Goal: Find specific page/section: Find specific page/section

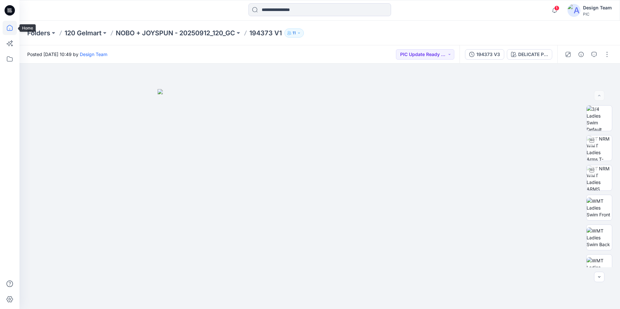
click at [10, 27] on icon at bounding box center [10, 28] width 14 height 14
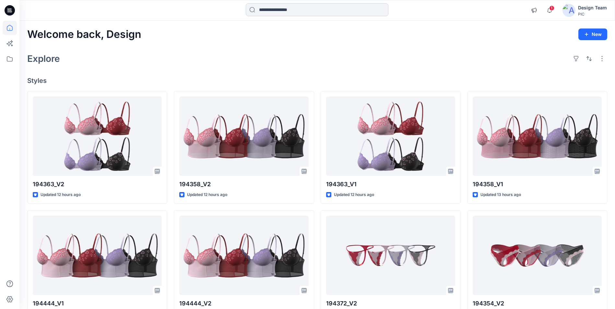
click at [307, 10] on input at bounding box center [317, 9] width 143 height 13
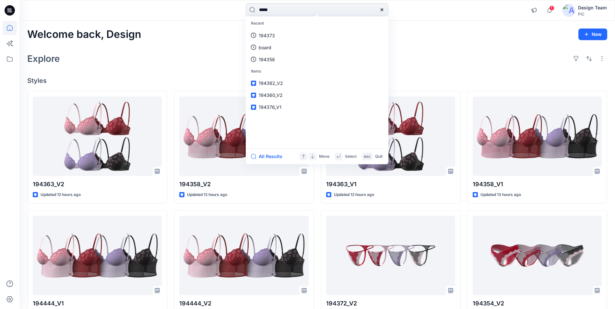
type input "******"
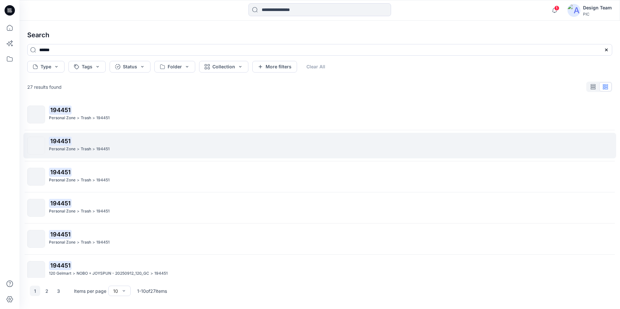
scroll to position [130, 0]
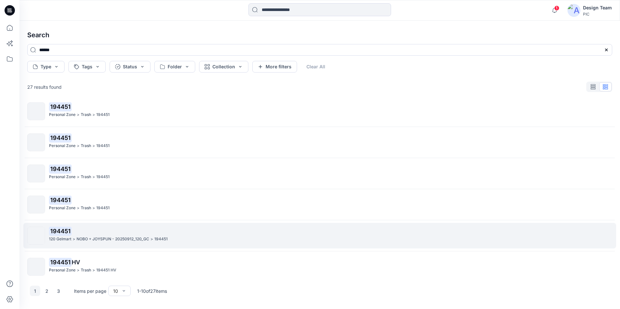
click at [108, 238] on p "NOBO + JOYSPUN - 20250912_120_GC" at bounding box center [113, 239] width 73 height 7
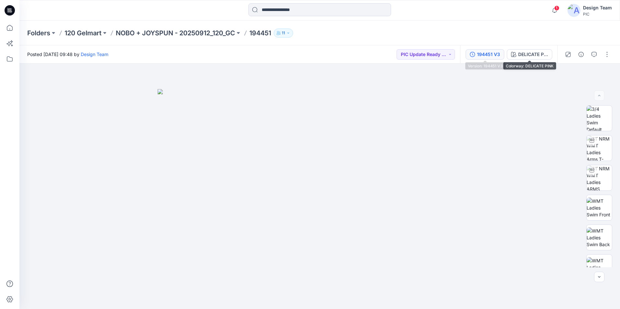
click at [478, 53] on div "194451 V3" at bounding box center [488, 54] width 23 height 7
